Goal: Task Accomplishment & Management: Use online tool/utility

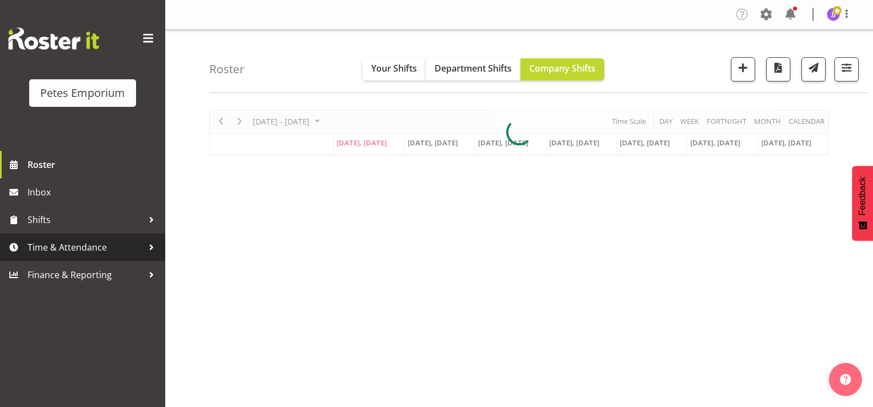
click at [64, 248] on span "Time & Attendance" at bounding box center [86, 247] width 116 height 17
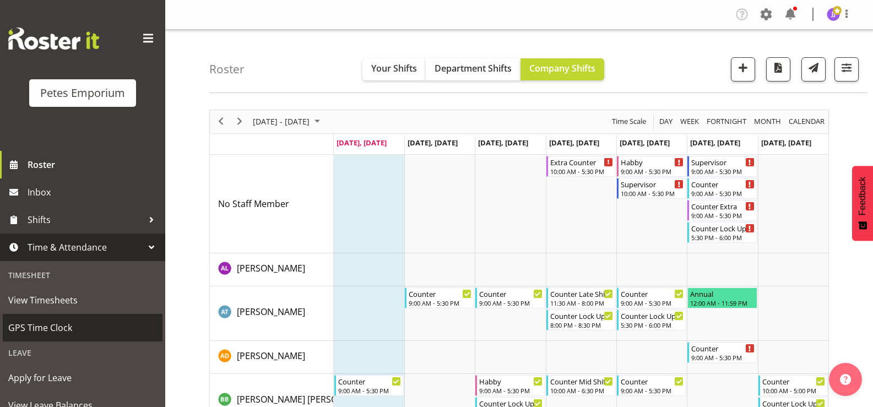
click at [71, 331] on span "GPS Time Clock" at bounding box center [82, 327] width 149 height 17
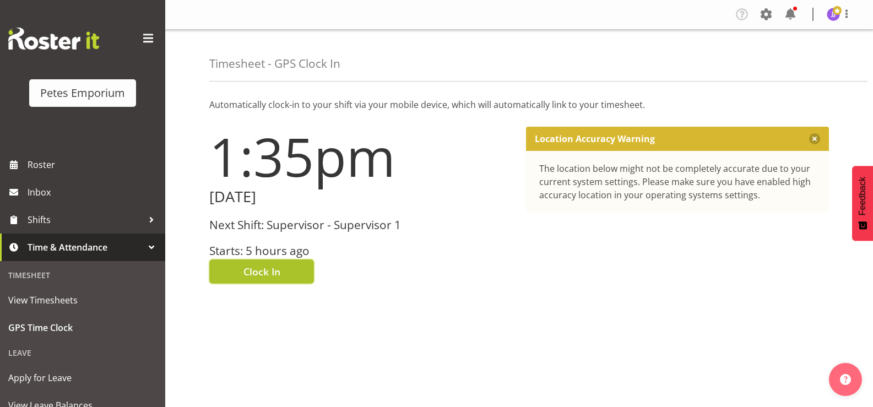
click at [232, 271] on button "Clock In" at bounding box center [261, 271] width 105 height 24
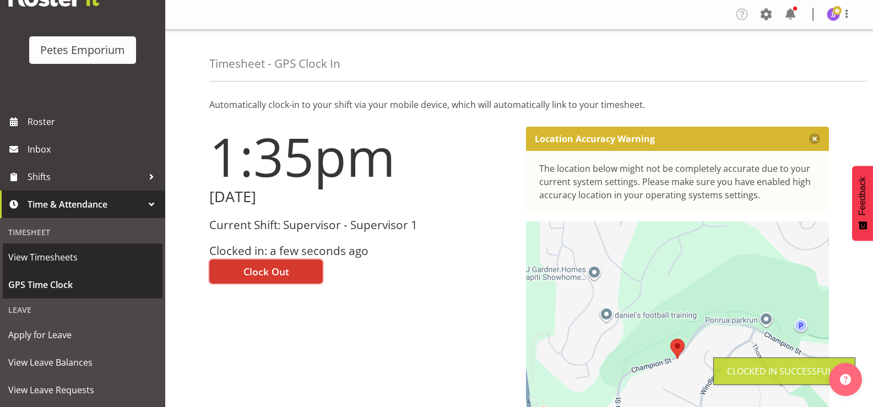
scroll to position [97, 0]
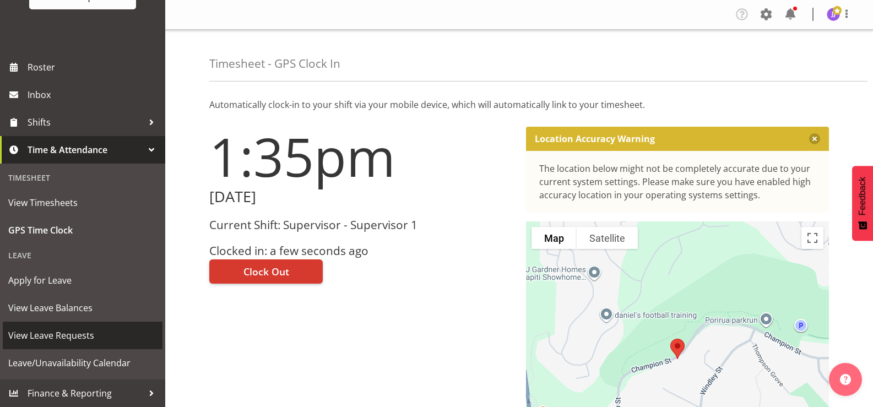
click at [68, 338] on span "View Leave Requests" at bounding box center [82, 335] width 149 height 17
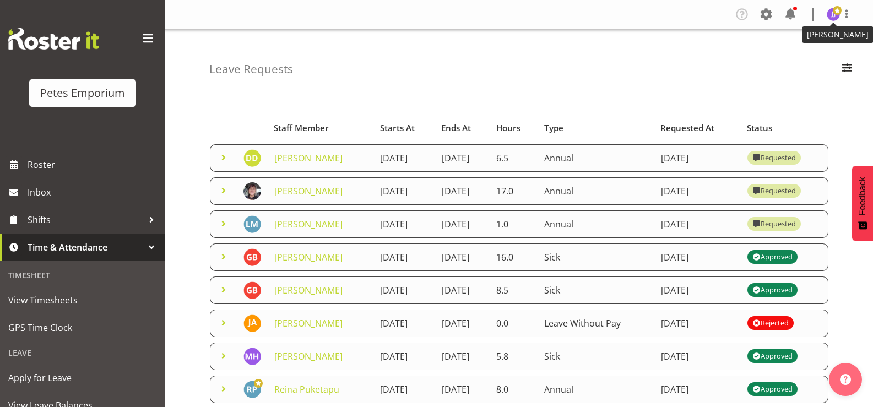
click at [831, 16] on img at bounding box center [832, 14] width 13 height 13
click at [787, 57] on link "Log Out" at bounding box center [800, 58] width 106 height 20
